Goal: Information Seeking & Learning: Learn about a topic

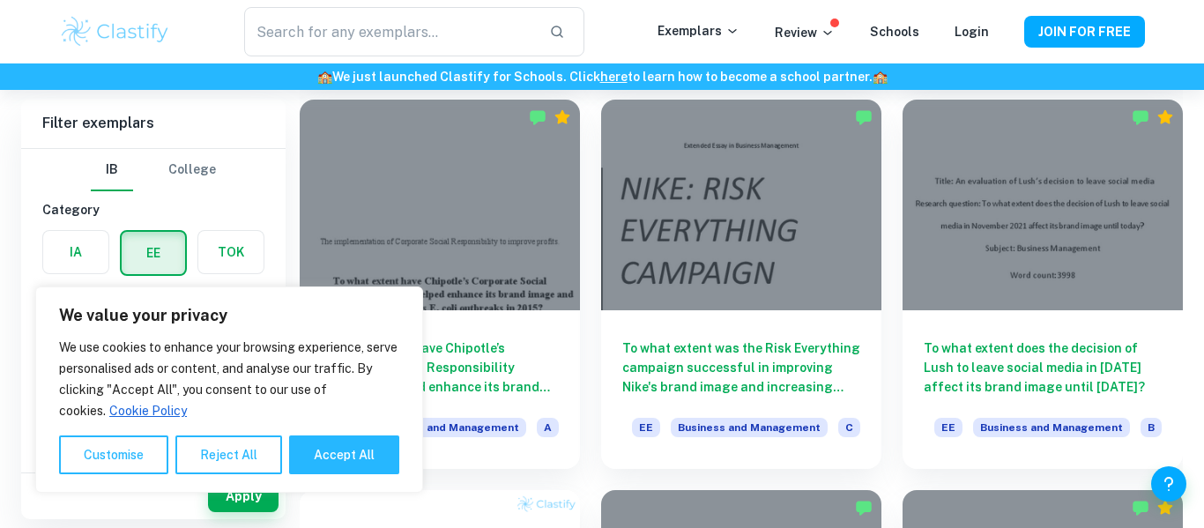
scroll to position [532, 0]
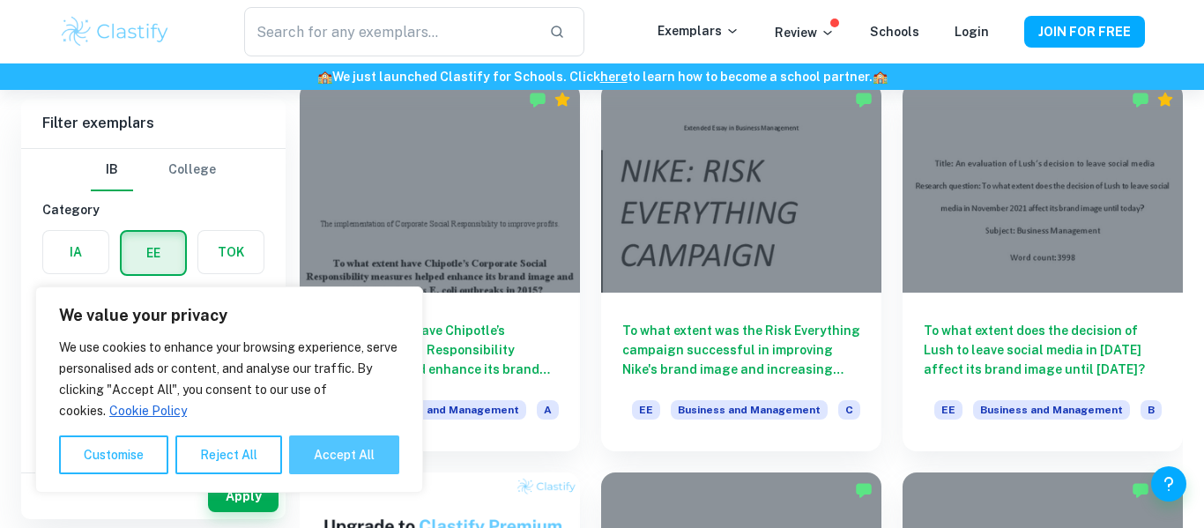
click at [317, 447] on button "Accept All" at bounding box center [344, 454] width 110 height 39
checkbox input "true"
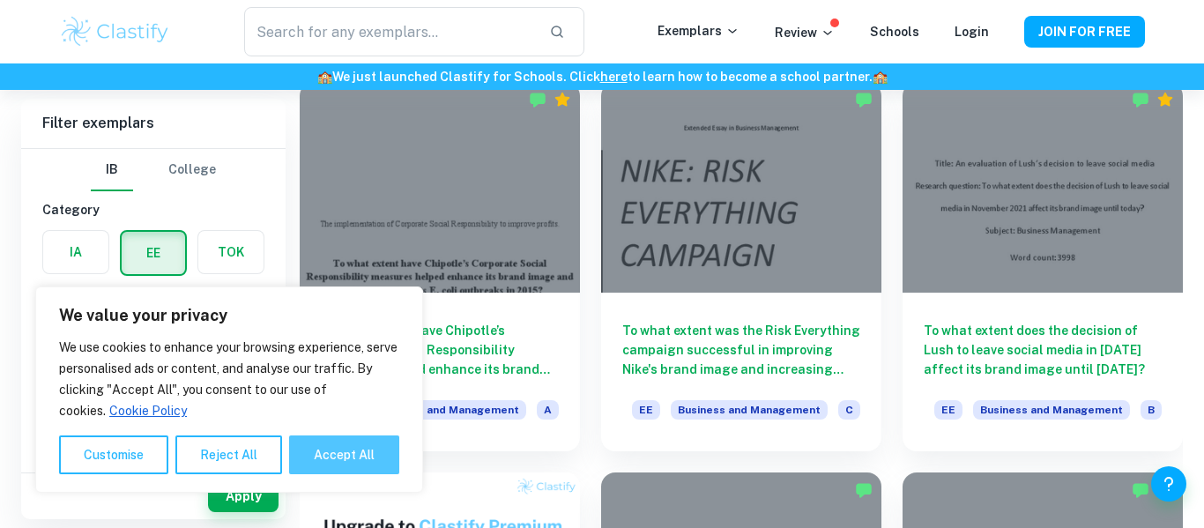
checkbox input "true"
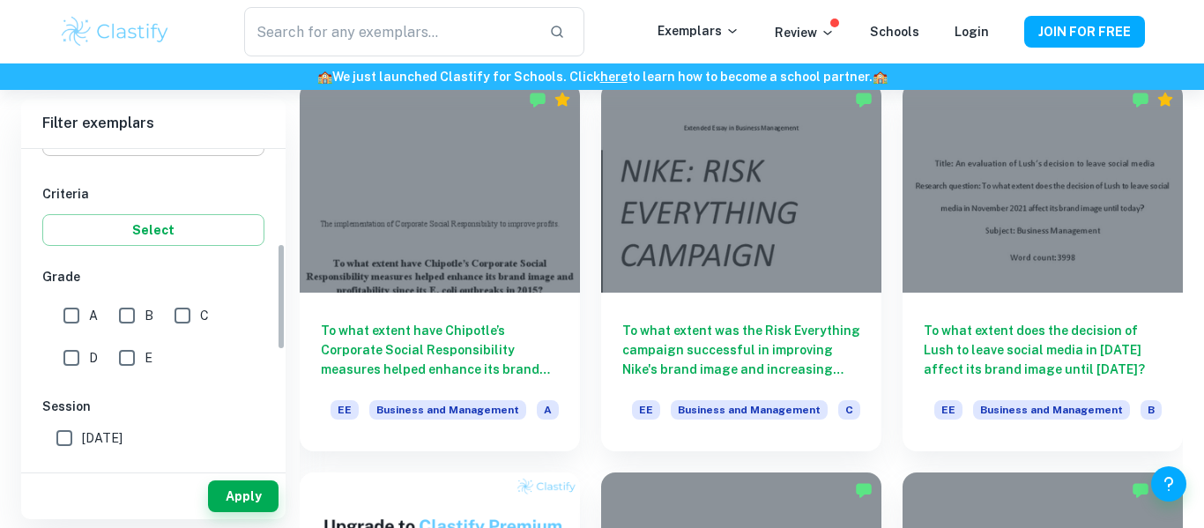
scroll to position [281, 0]
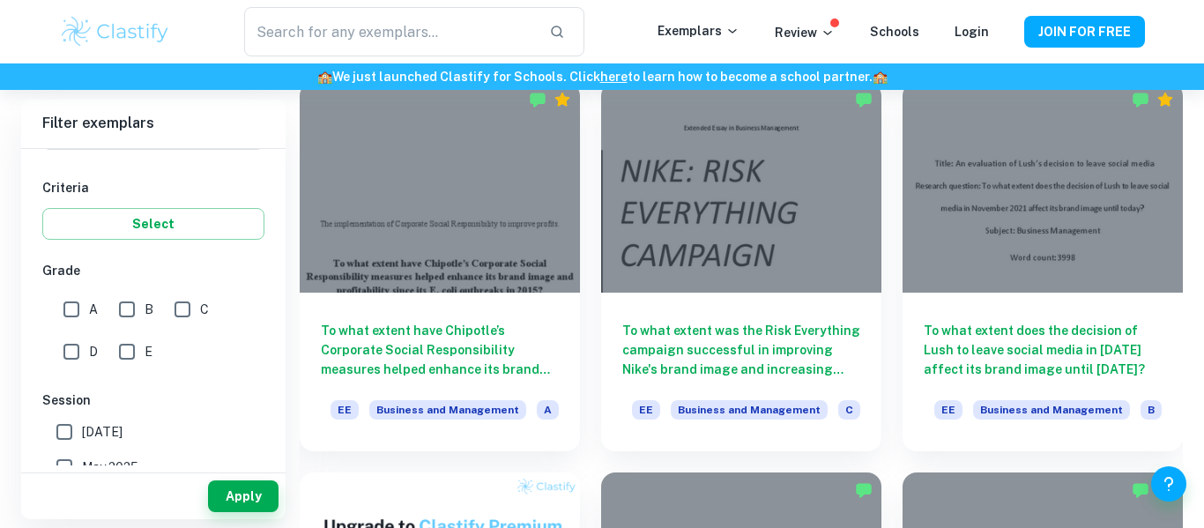
click at [78, 310] on input "A" at bounding box center [71, 309] width 35 height 35
checkbox input "true"
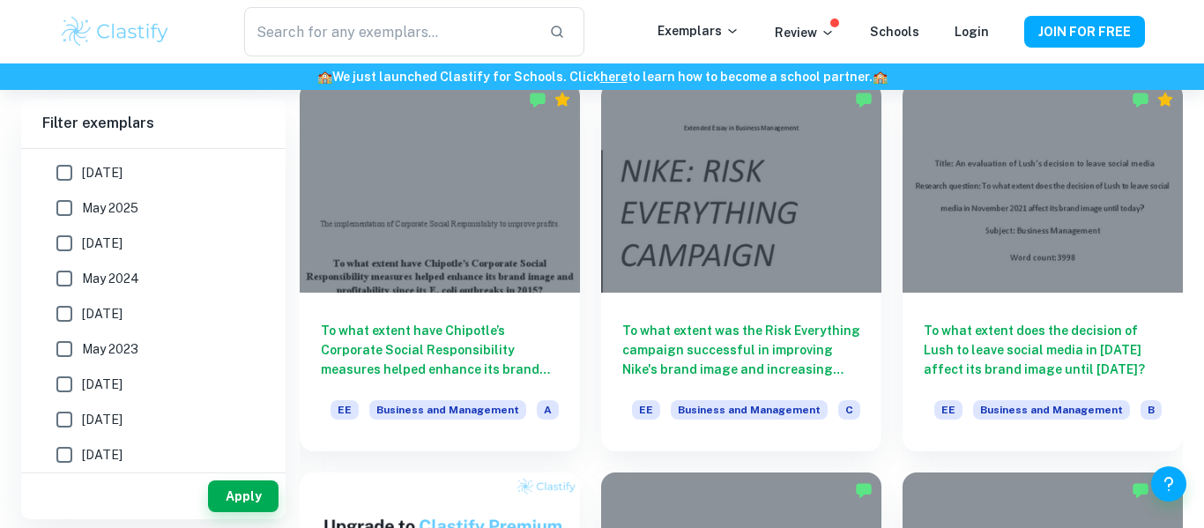
scroll to position [618, 0]
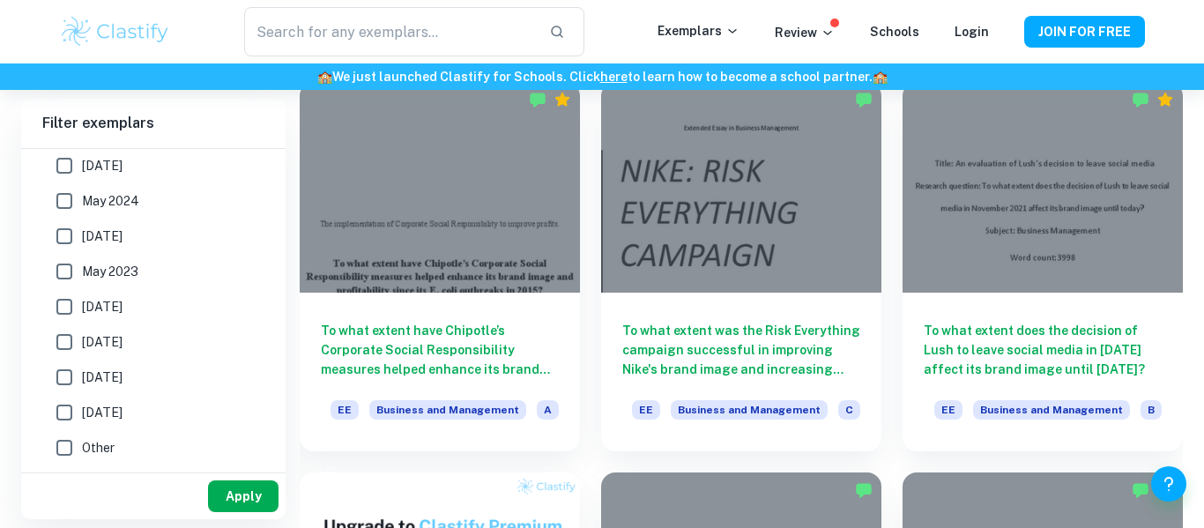
click at [245, 503] on button "Apply" at bounding box center [243, 496] width 71 height 32
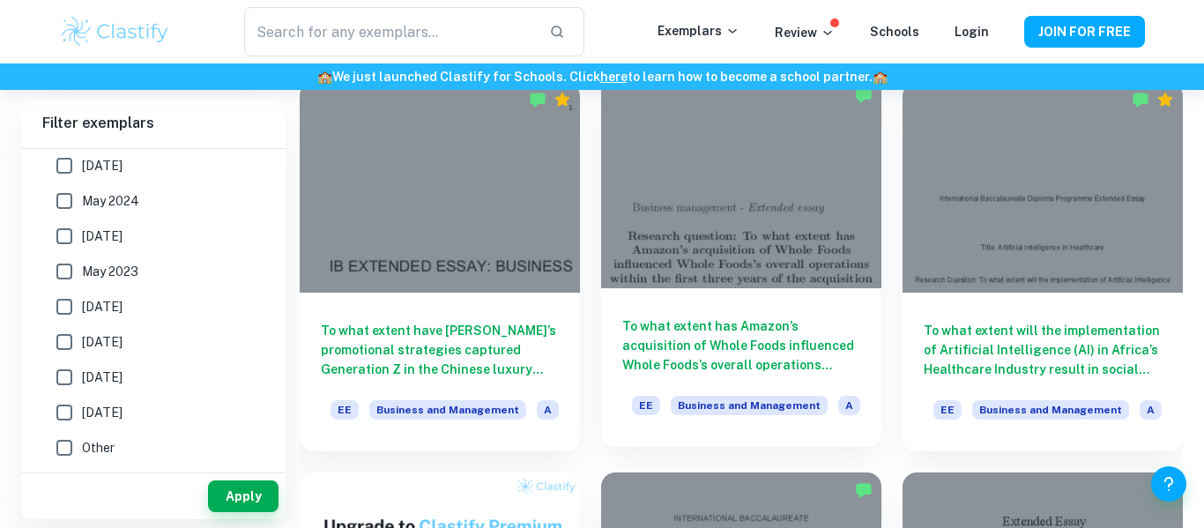
click at [727, 287] on div at bounding box center [741, 183] width 280 height 210
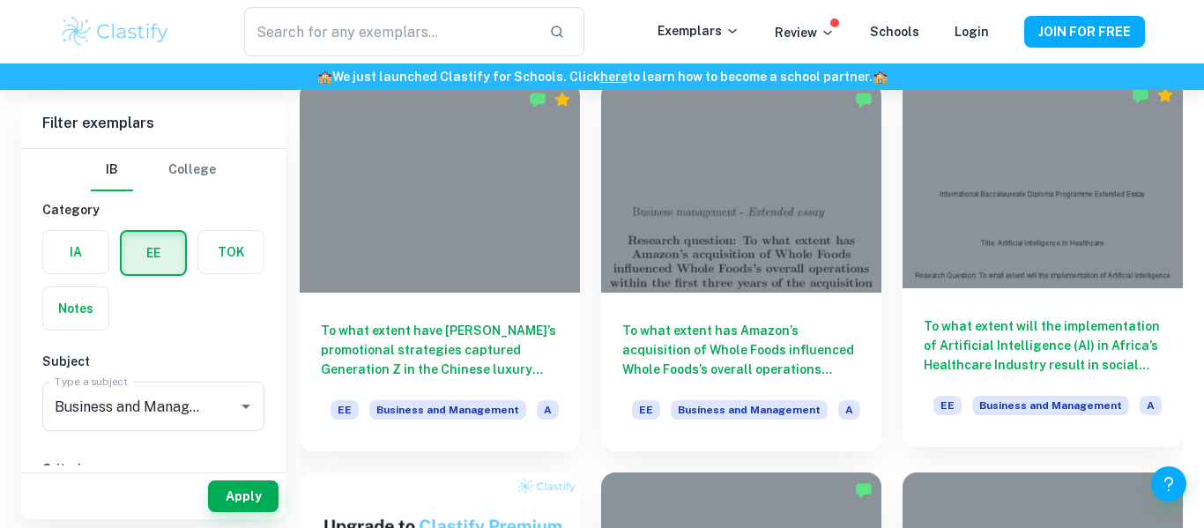
click at [1084, 312] on div "To what extent will the implementation of Artificial Intelligence (AI) in Afric…" at bounding box center [1043, 367] width 280 height 159
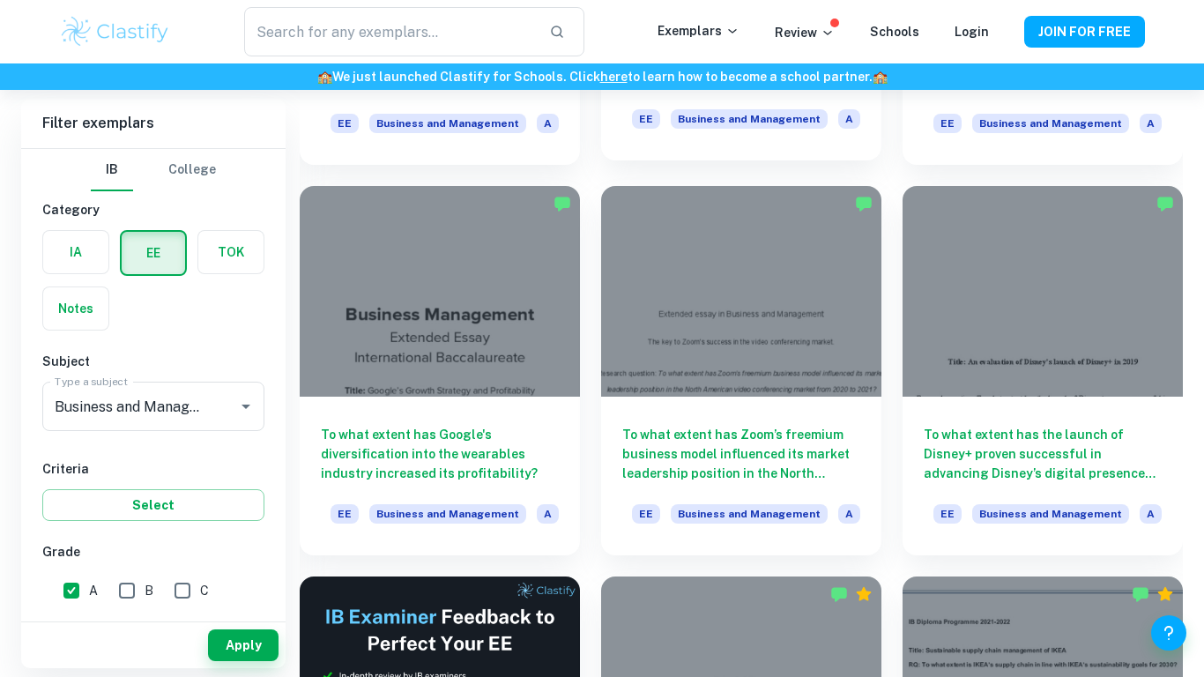
scroll to position [1989, 0]
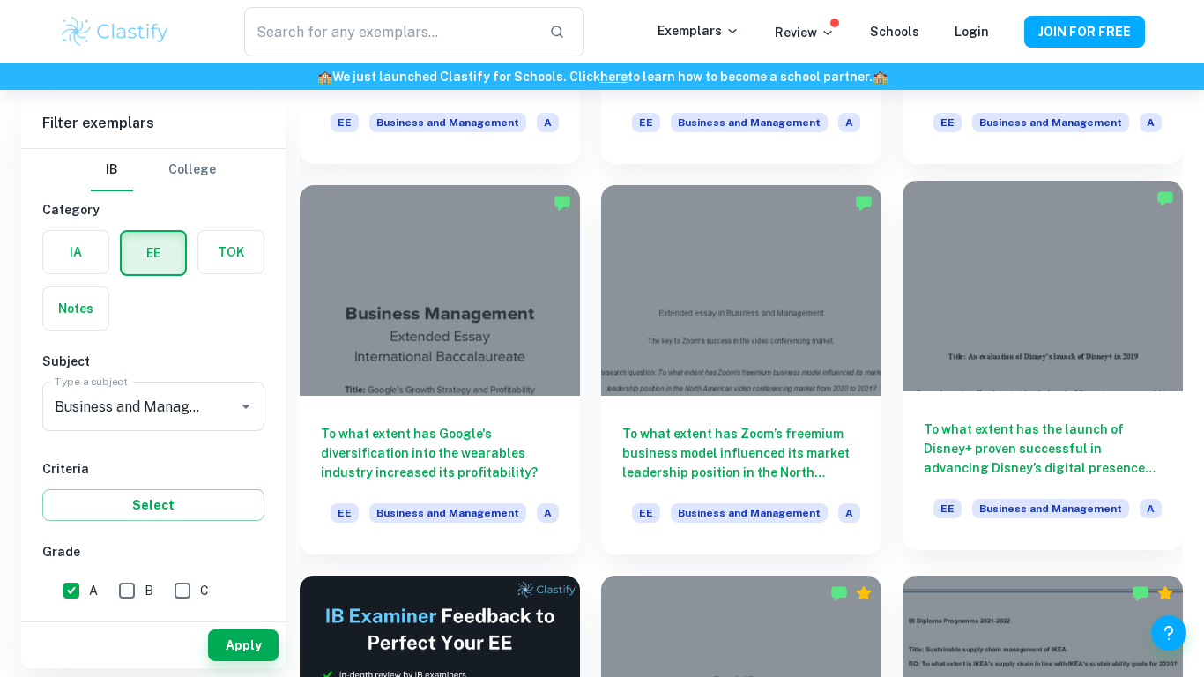
click at [1033, 432] on h6 "To what extent has the launch of Disney+ proven successful in advancing Disney’…" at bounding box center [1043, 449] width 238 height 58
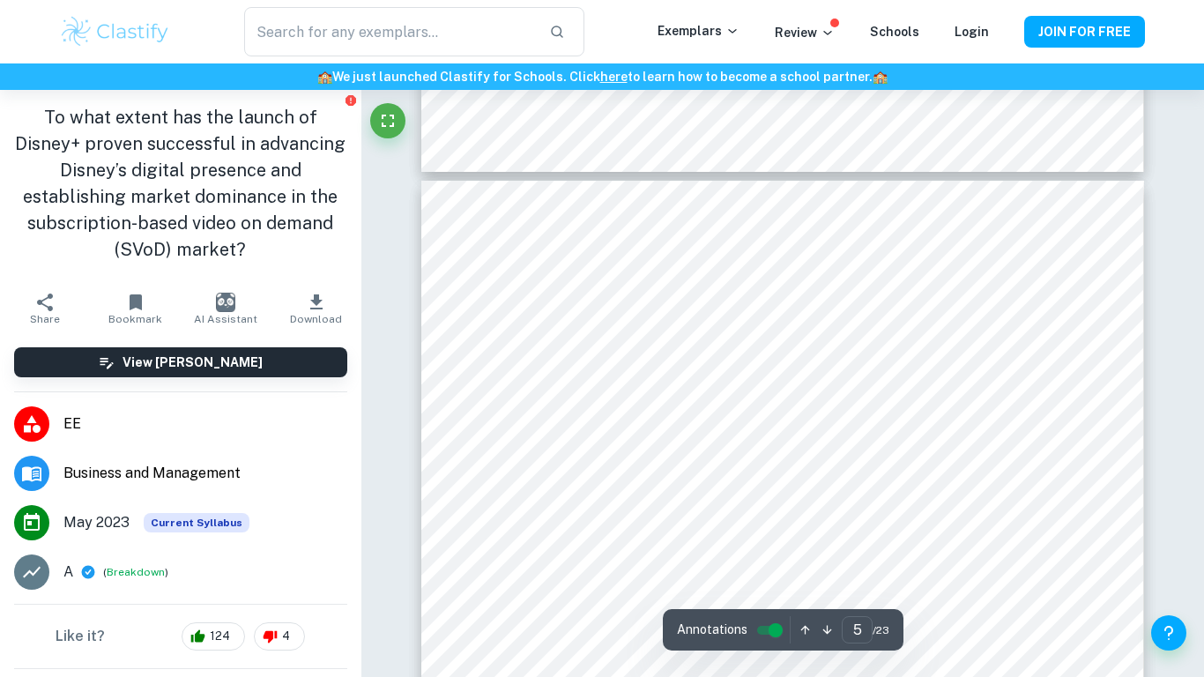
scroll to position [4299, 0]
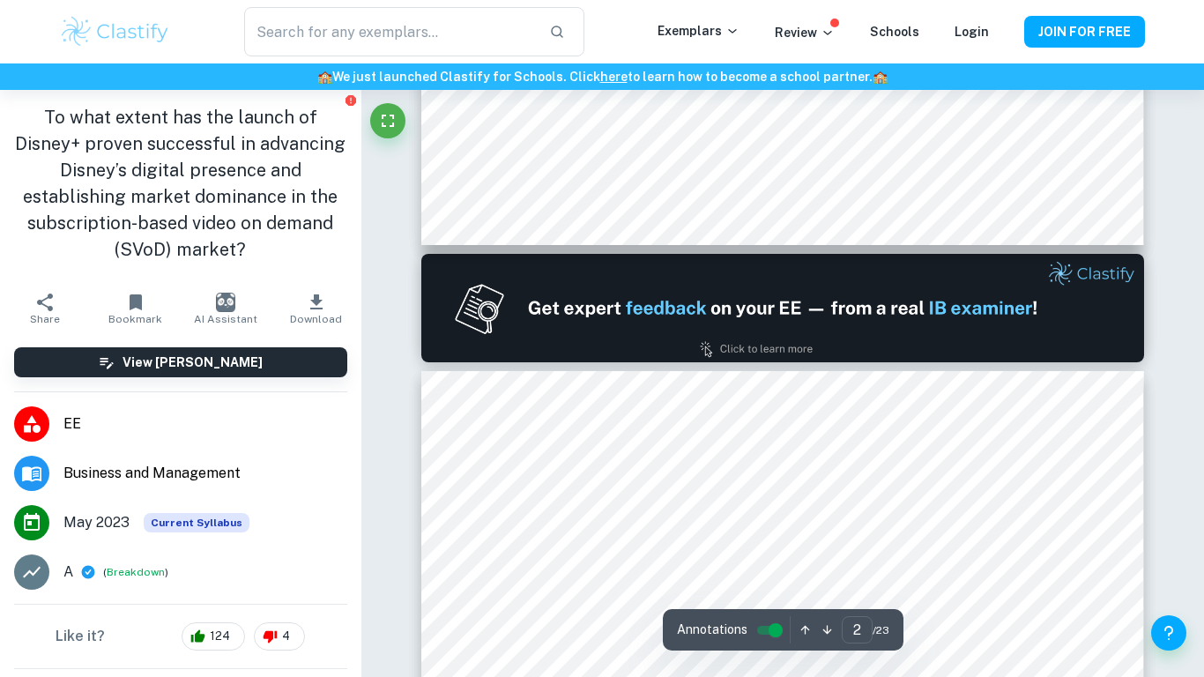
type input "1"
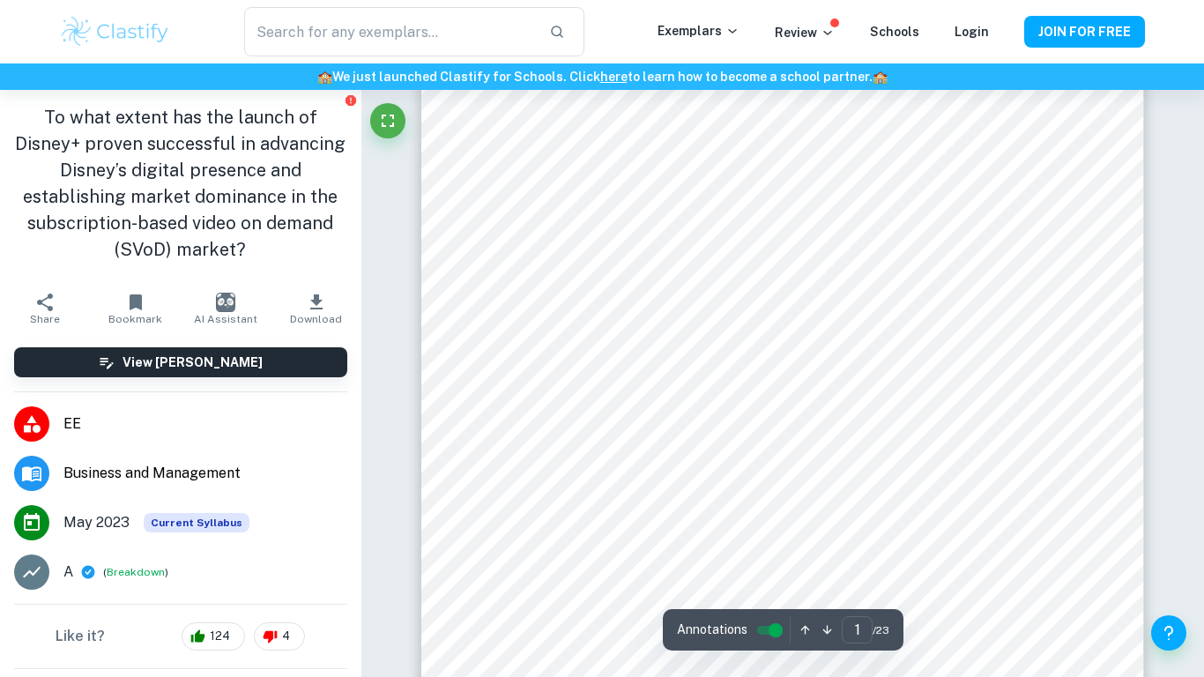
scroll to position [101, 0]
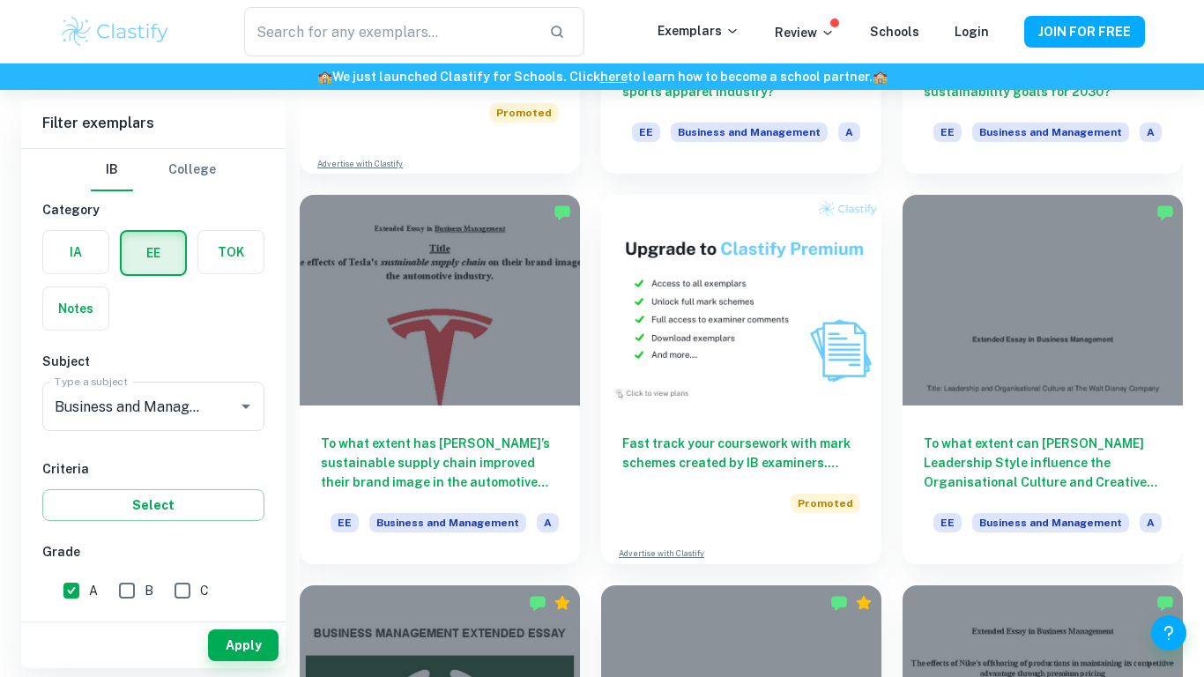
scroll to position [2757, 0]
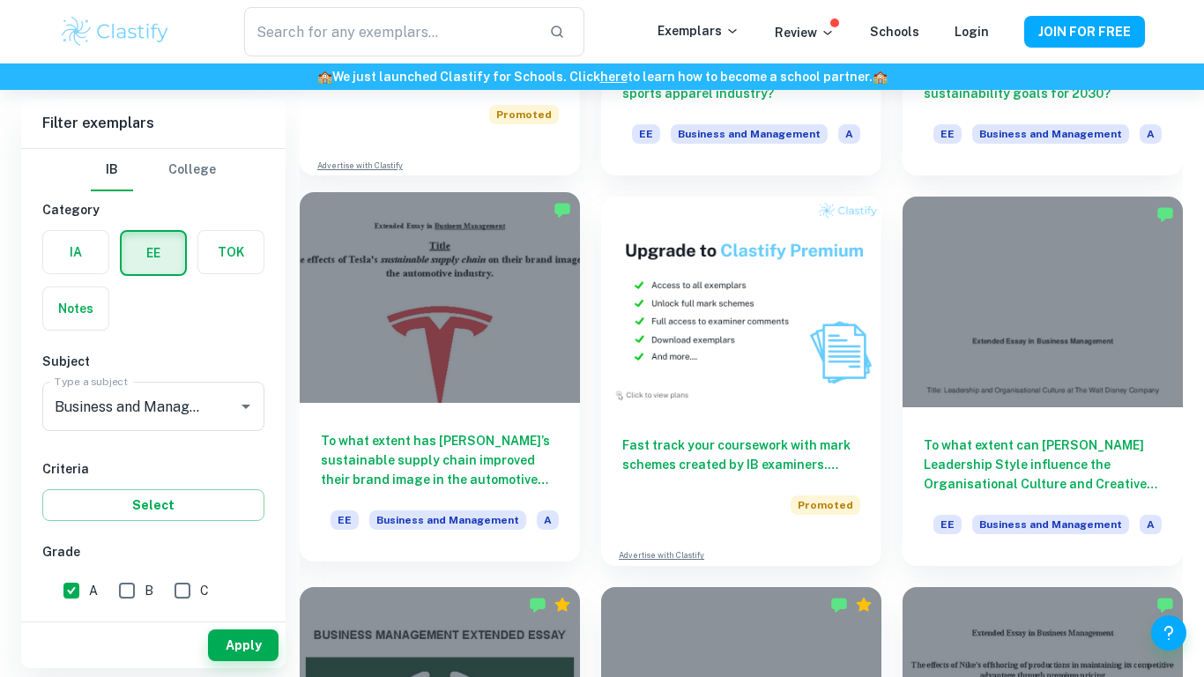
click at [512, 341] on div at bounding box center [440, 297] width 280 height 210
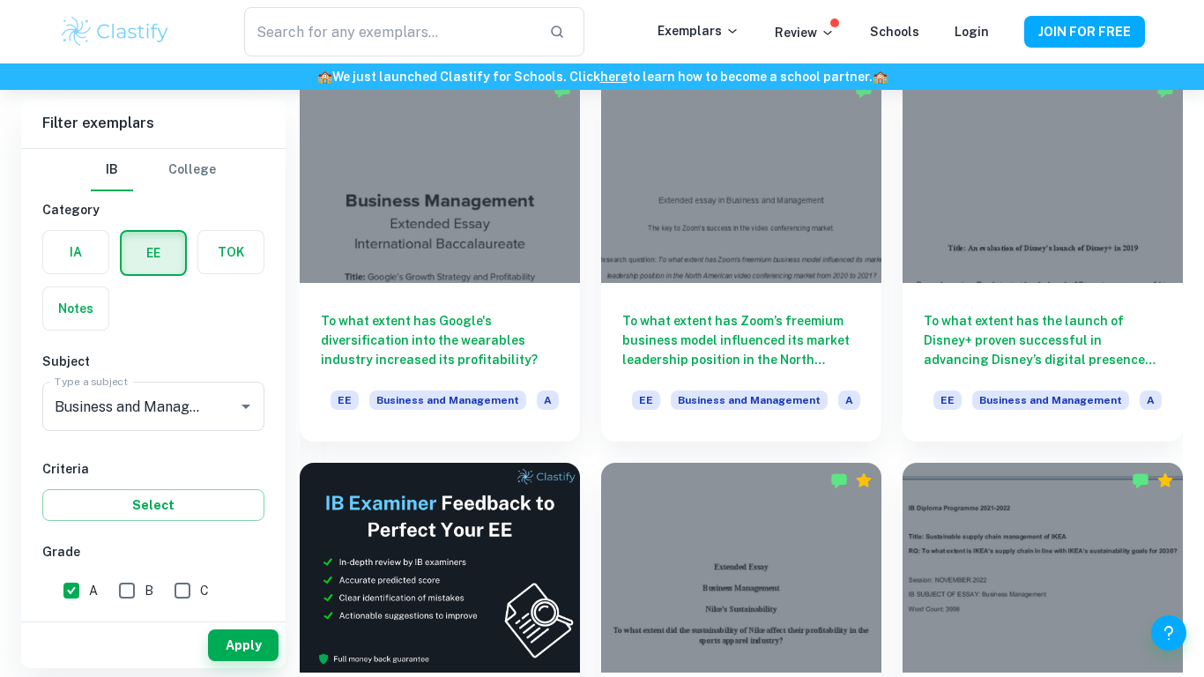
scroll to position [2103, 0]
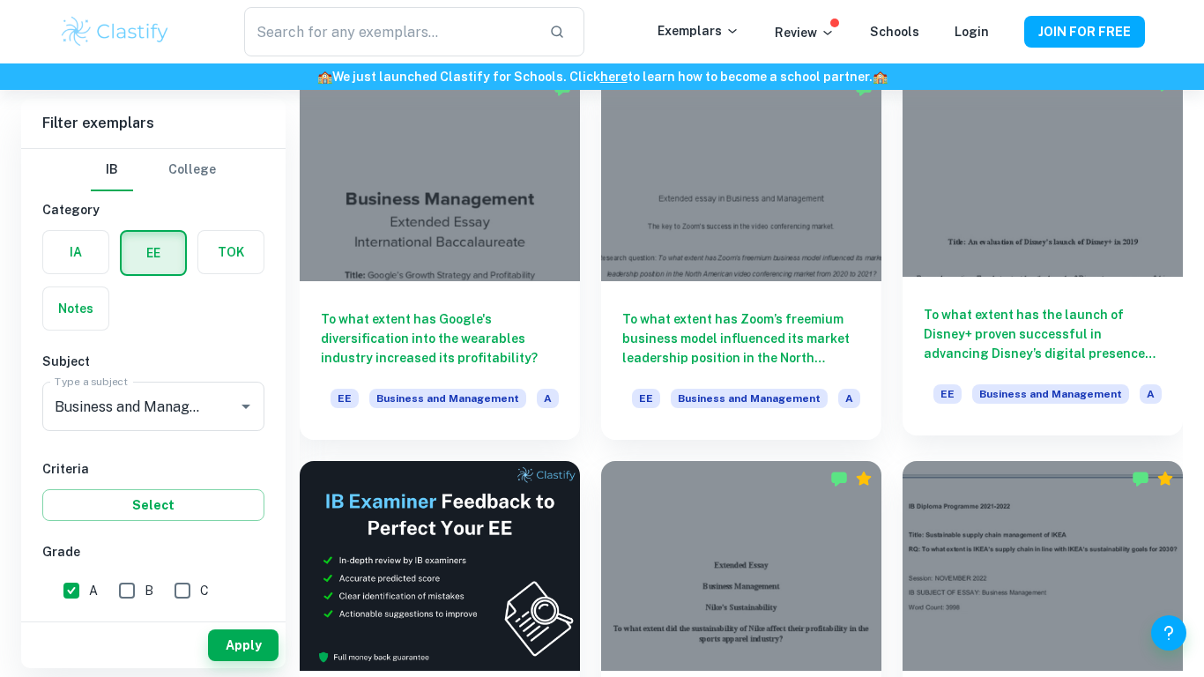
click at [1036, 322] on h6 "To what extent has the launch of Disney+ proven successful in advancing Disney’…" at bounding box center [1043, 334] width 238 height 58
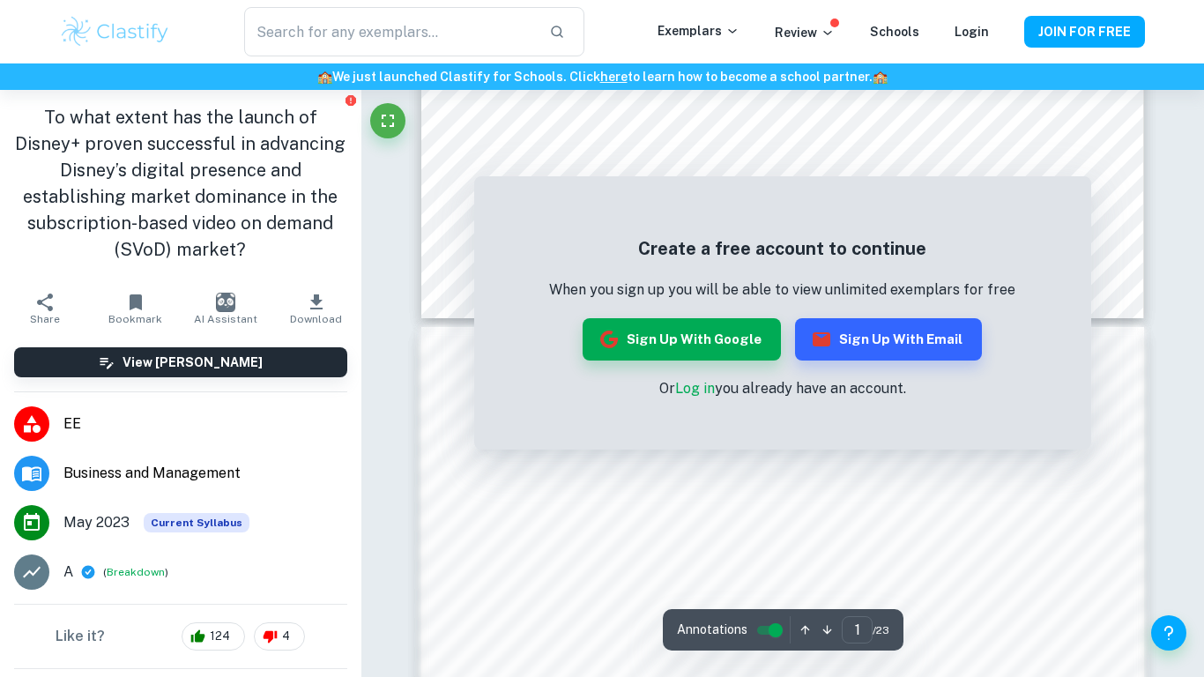
scroll to position [848, 0]
click at [735, 324] on button "Sign up with Google" at bounding box center [682, 339] width 198 height 42
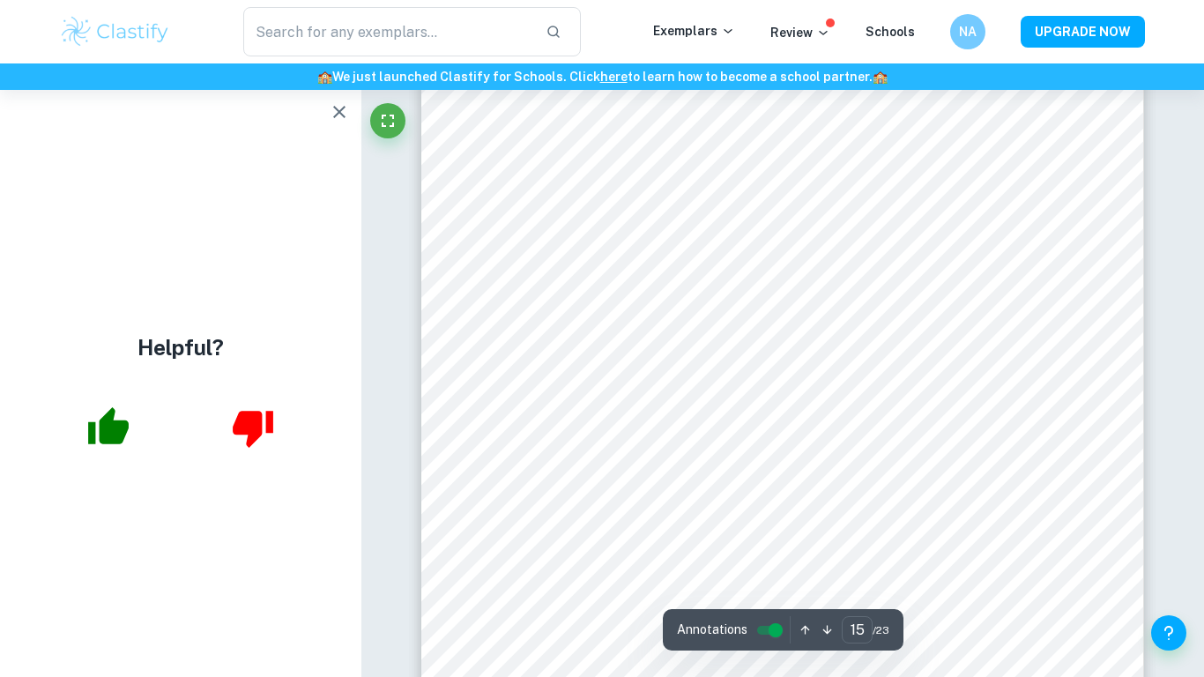
scroll to position [15132, 0]
type input "16"
